Goal: Navigation & Orientation: Find specific page/section

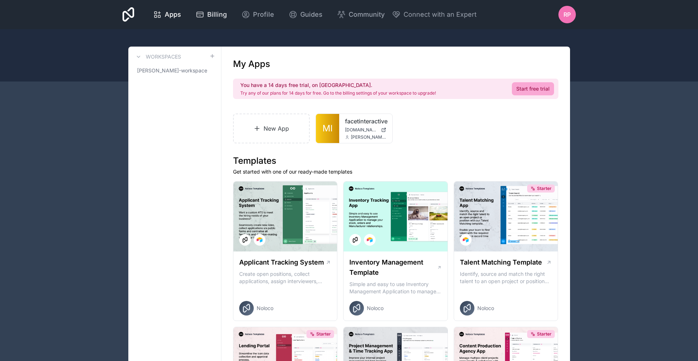
click at [221, 15] on span "Billing" at bounding box center [217, 14] width 20 height 10
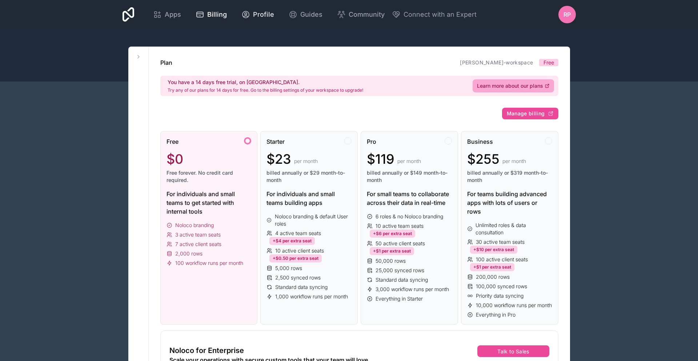
click at [260, 19] on span "Profile" at bounding box center [263, 14] width 21 height 10
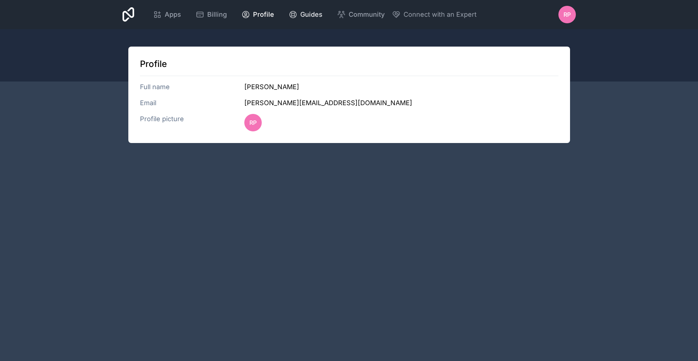
click at [314, 16] on span "Guides" at bounding box center [311, 14] width 22 height 10
